Goal: Navigation & Orientation: Find specific page/section

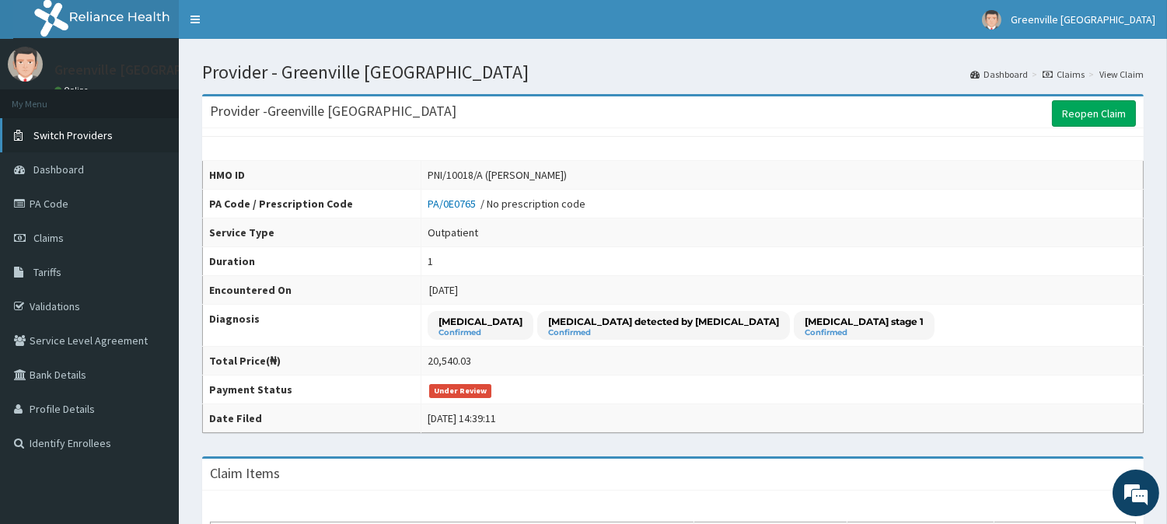
click at [112, 138] on link "Switch Providers" at bounding box center [89, 135] width 179 height 34
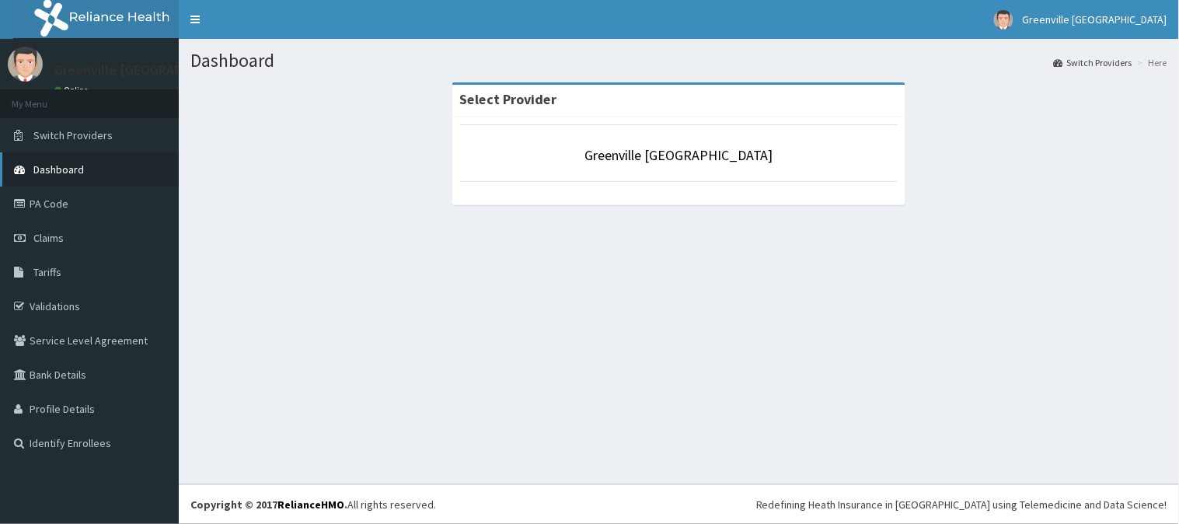
click at [66, 166] on span "Dashboard" at bounding box center [58, 170] width 51 height 14
